Goal: Information Seeking & Learning: Compare options

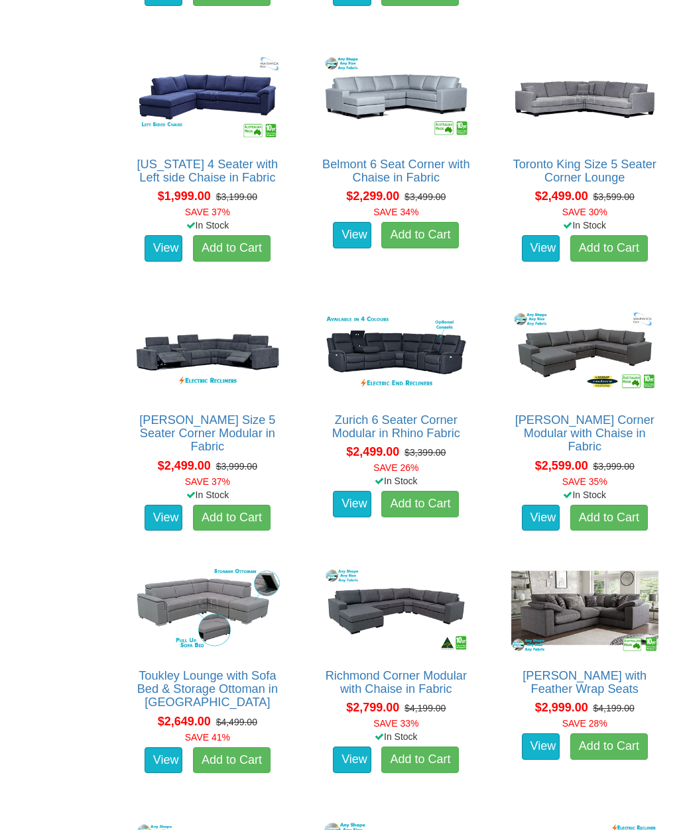
scroll to position [977, 0]
click at [584, 333] on img at bounding box center [585, 352] width 154 height 95
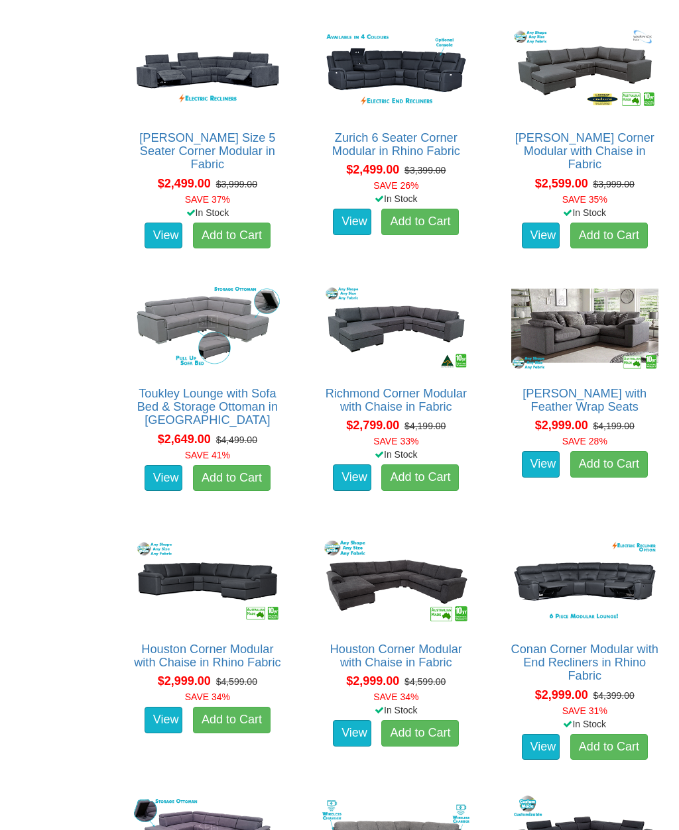
scroll to position [1260, 0]
click at [398, 325] on img at bounding box center [396, 326] width 154 height 95
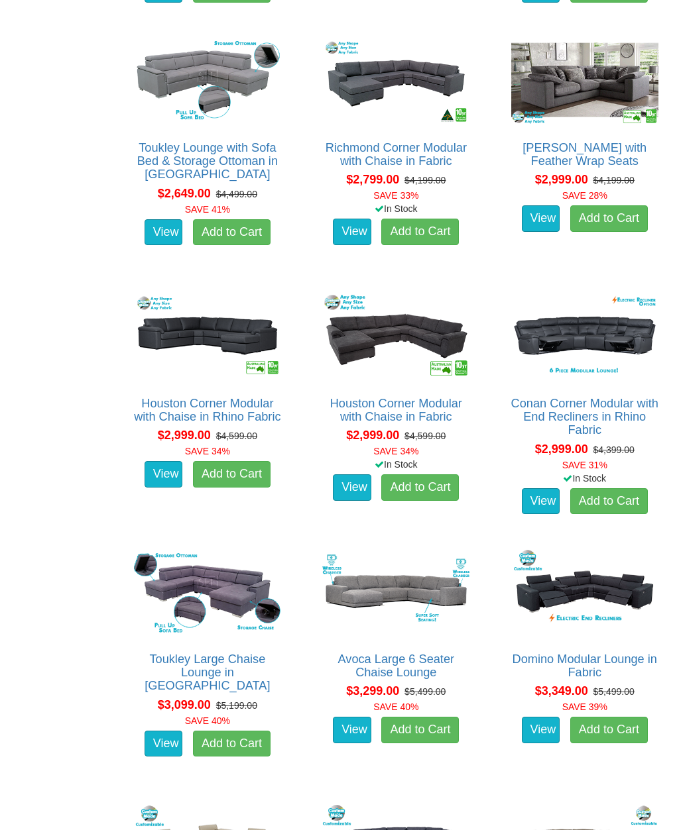
scroll to position [1505, 0]
click at [180, 397] on link "Houston Corner Modular with Chaise in Rhino Fabric" at bounding box center [207, 410] width 146 height 27
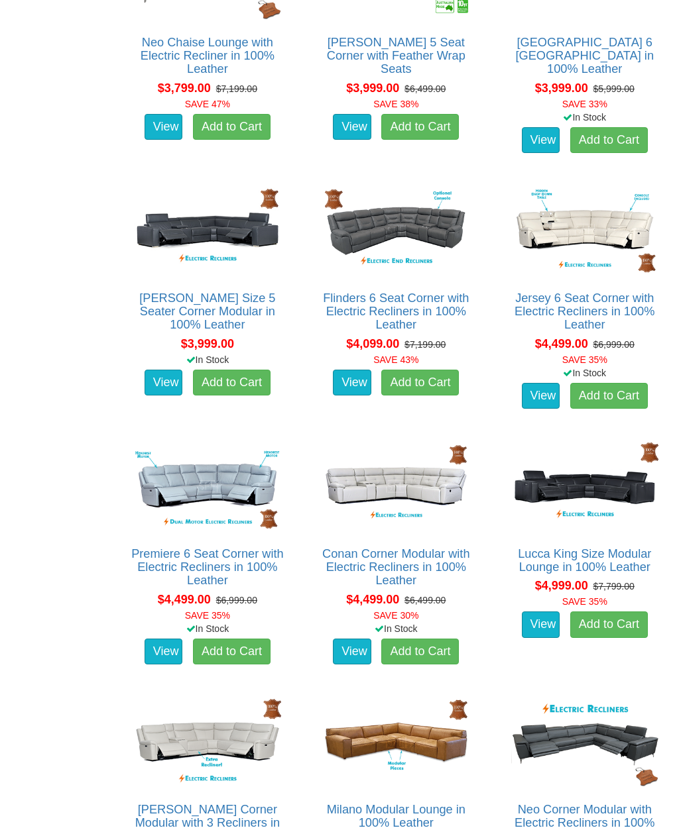
scroll to position [2617, 0]
